Goal: Find specific page/section: Find specific page/section

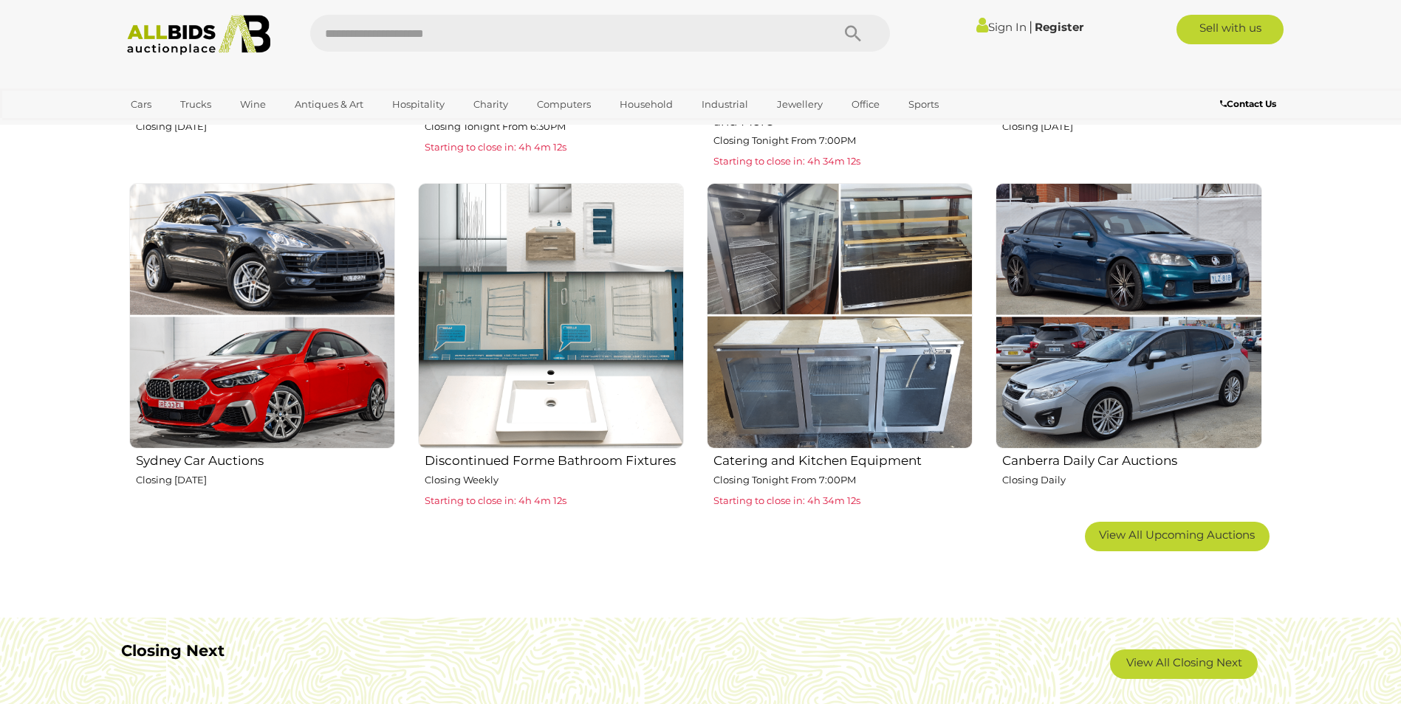
scroll to position [886, 0]
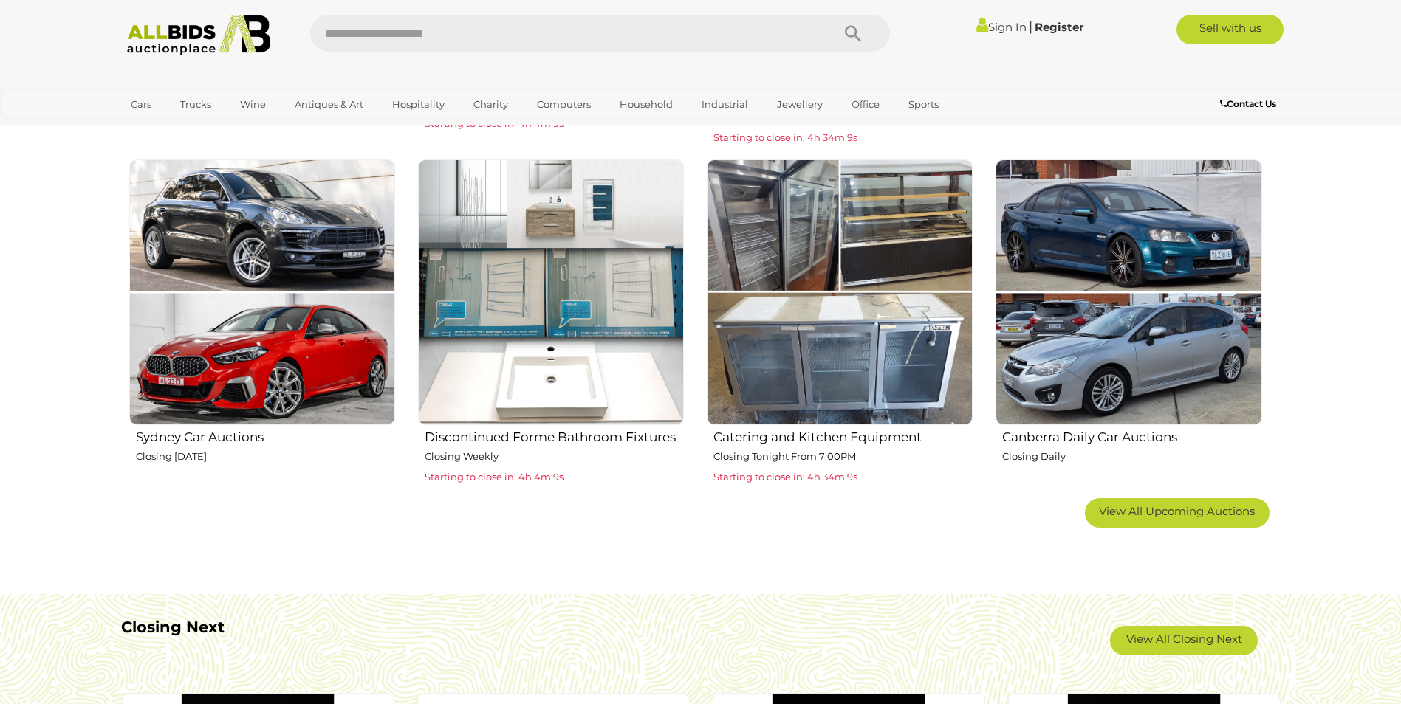
click at [882, 312] on img at bounding box center [840, 292] width 266 height 266
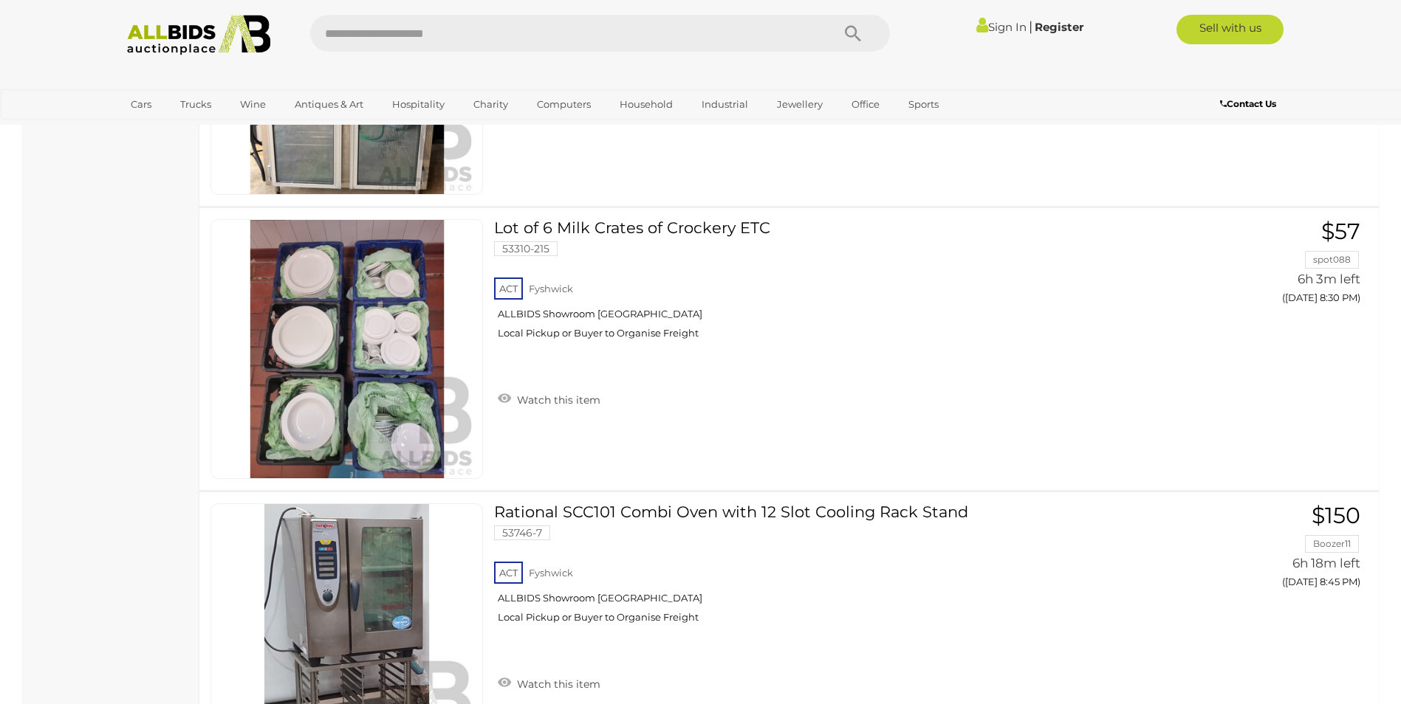
scroll to position [5959, 0]
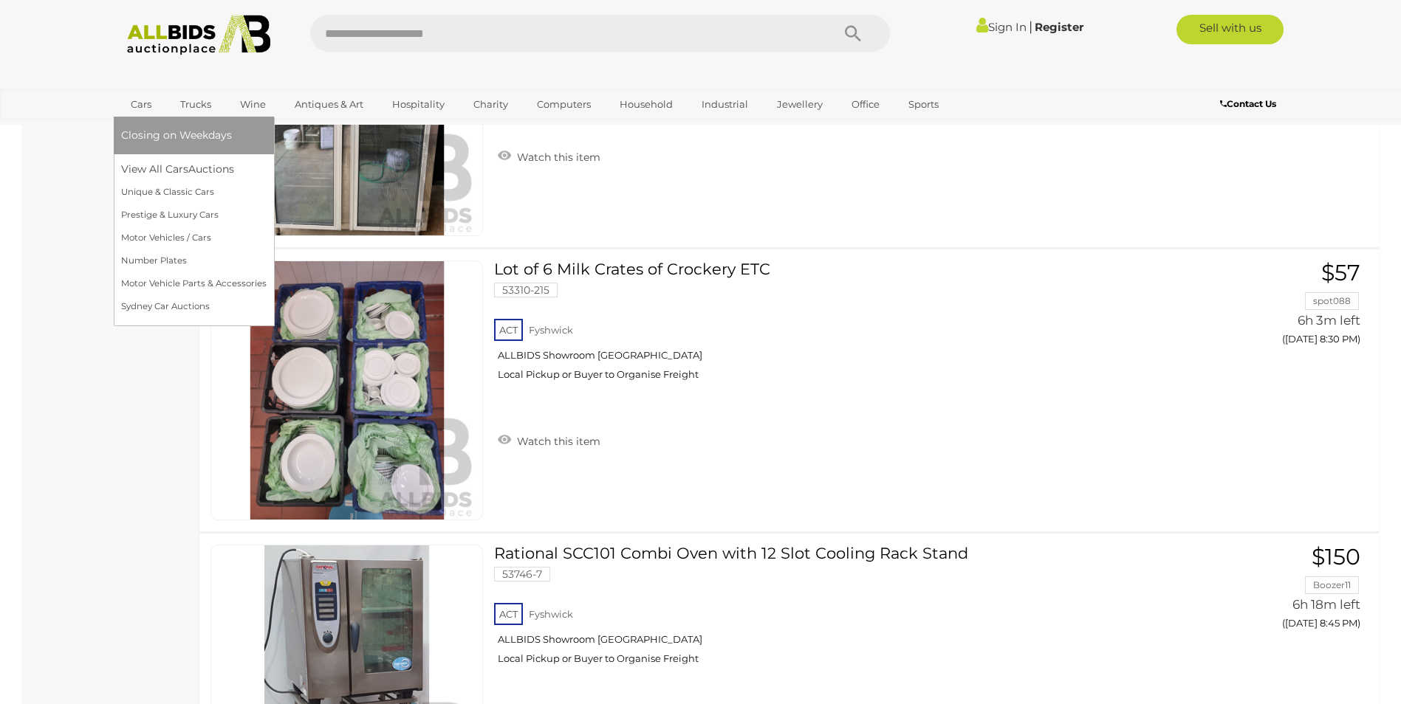
click at [154, 99] on link "Cars" at bounding box center [141, 104] width 40 height 24
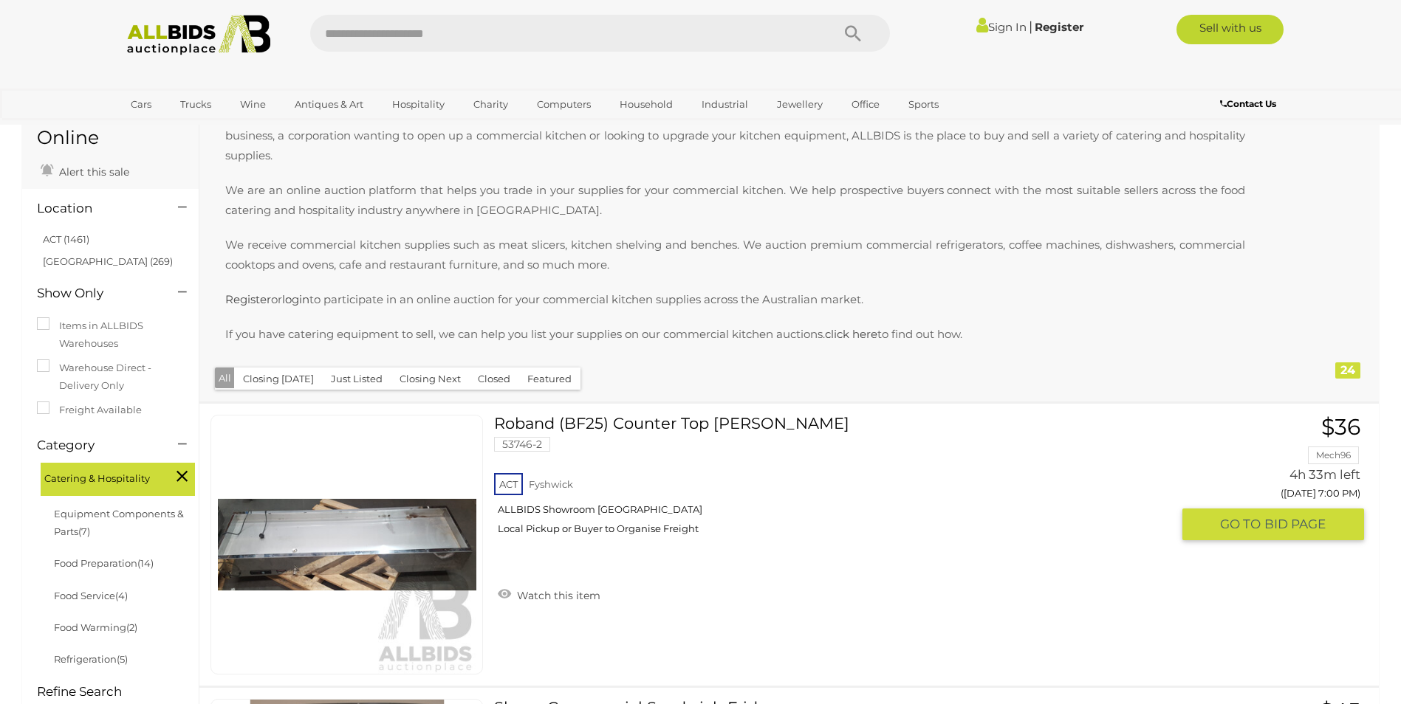
scroll to position [443, 0]
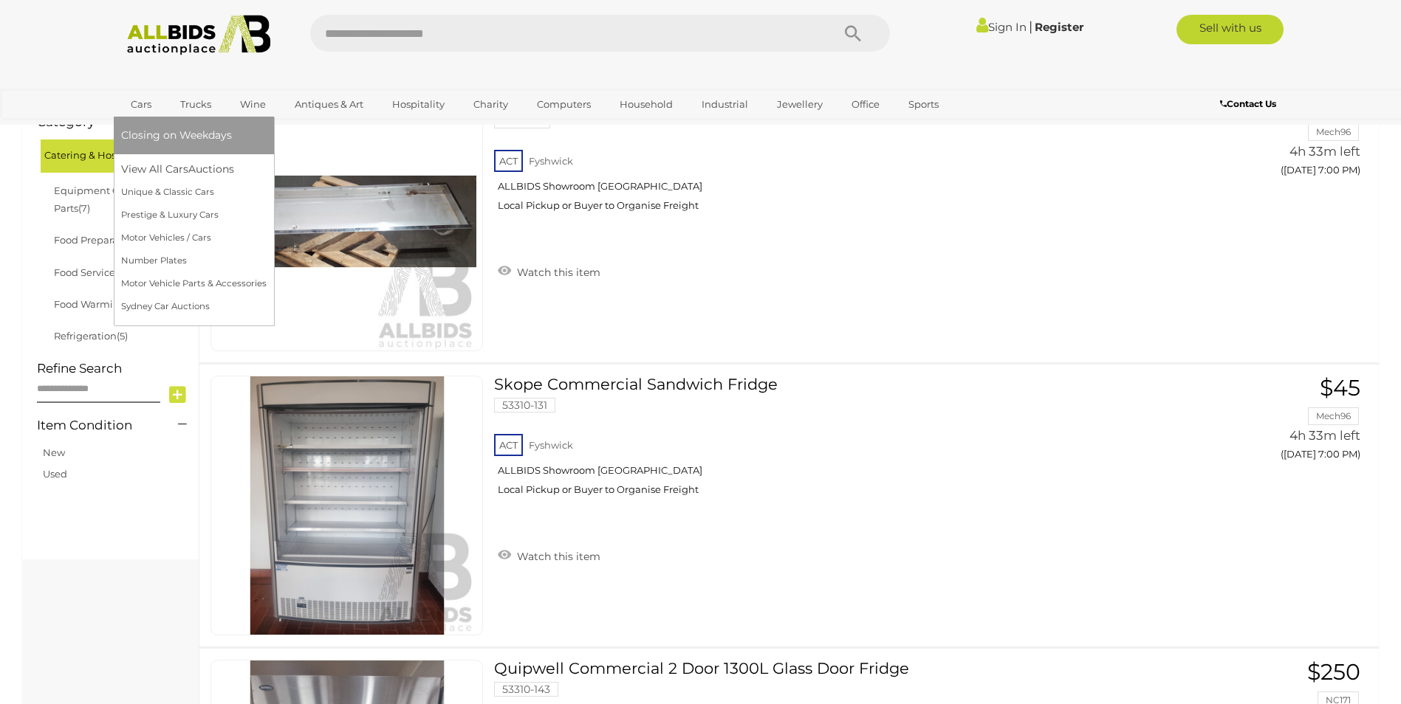
click at [142, 99] on link "Cars" at bounding box center [141, 104] width 40 height 24
click at [137, 103] on link "Cars" at bounding box center [141, 104] width 40 height 24
click at [151, 170] on link "View All Cars Auctions" at bounding box center [193, 169] width 145 height 23
